Goal: Transaction & Acquisition: Purchase product/service

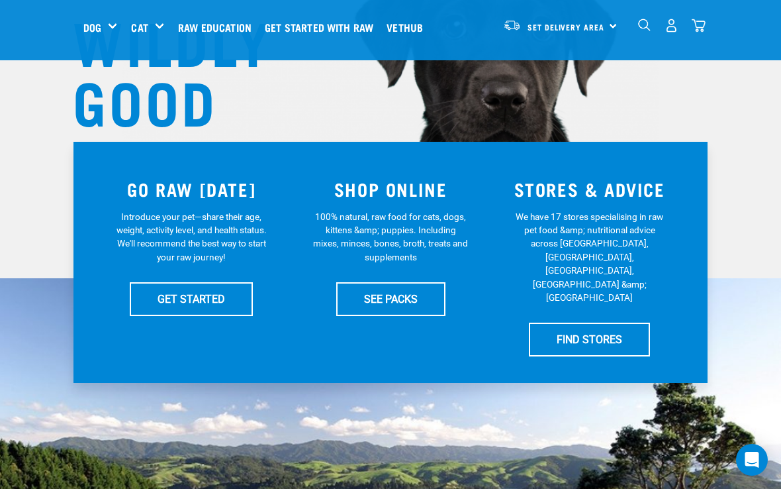
scroll to position [173, 0]
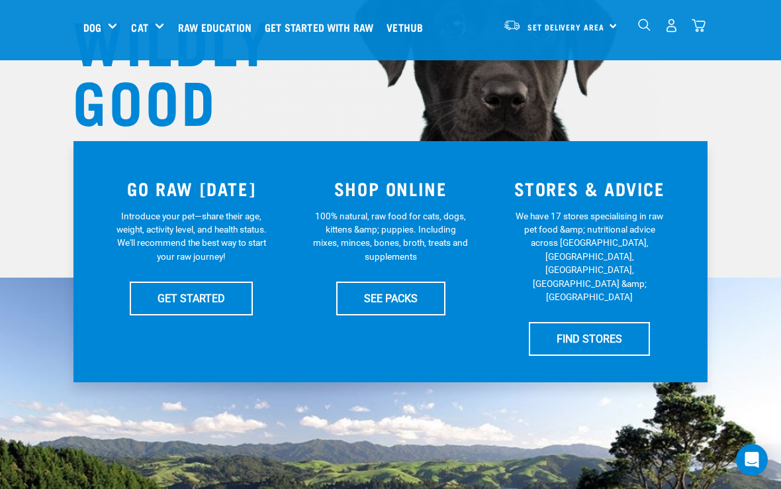
click at [421, 294] on link "SEE PACKS" at bounding box center [390, 297] width 109 height 33
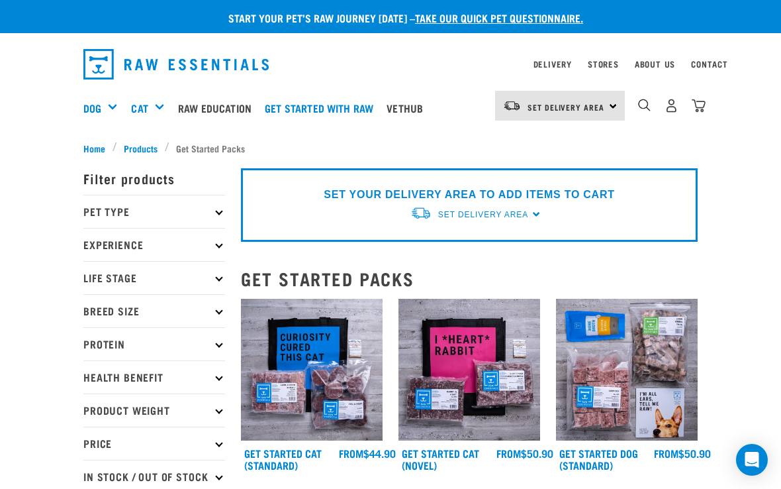
click at [647, 102] on img "dropdown navigation" at bounding box center [644, 105] width 13 height 13
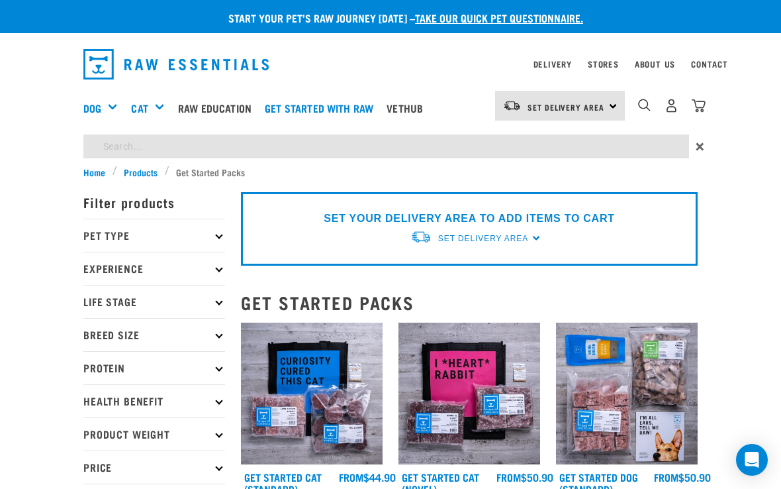
click at [645, 103] on img "dropdown navigation" at bounding box center [644, 105] width 13 height 13
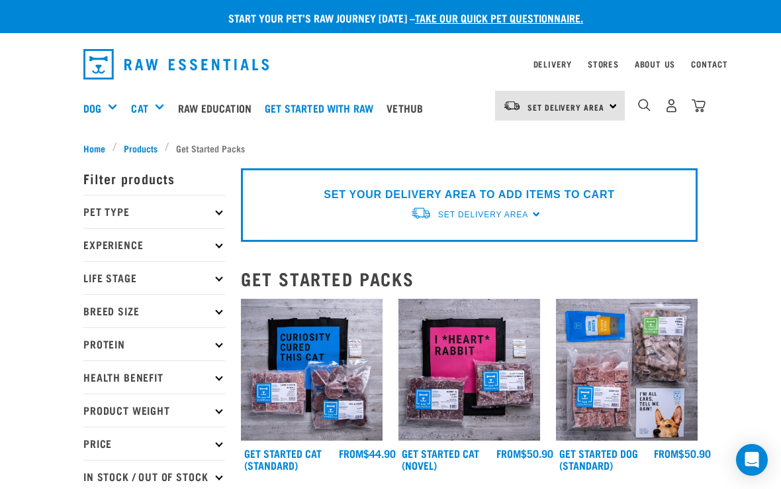
click at [651, 99] on div "dropdown navigation" at bounding box center [645, 106] width 14 height 14
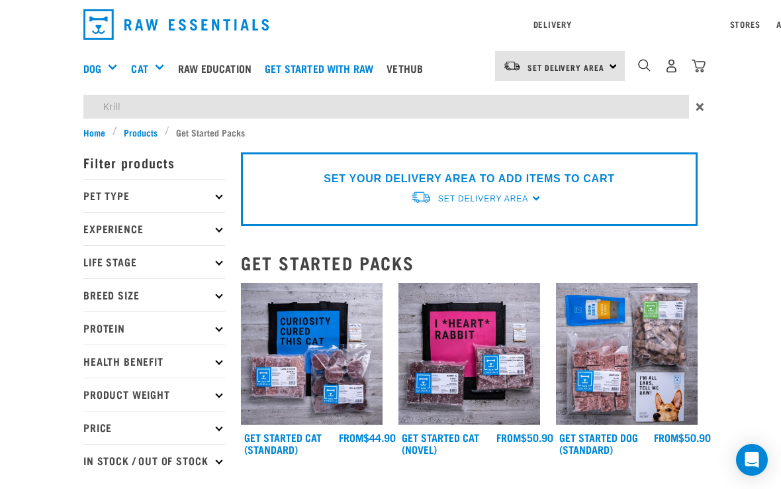
type input "Krill"
